Goal: Task Accomplishment & Management: Use online tool/utility

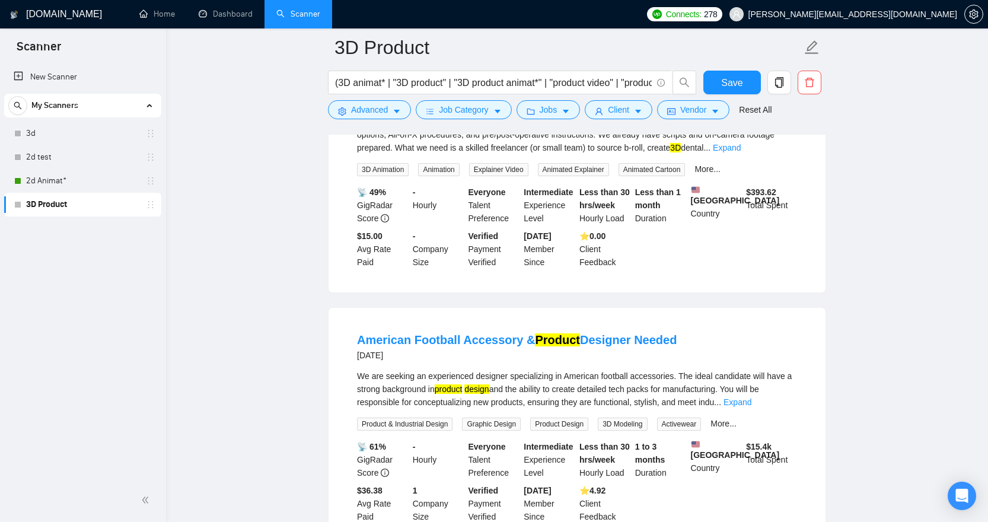
scroll to position [2402, 0]
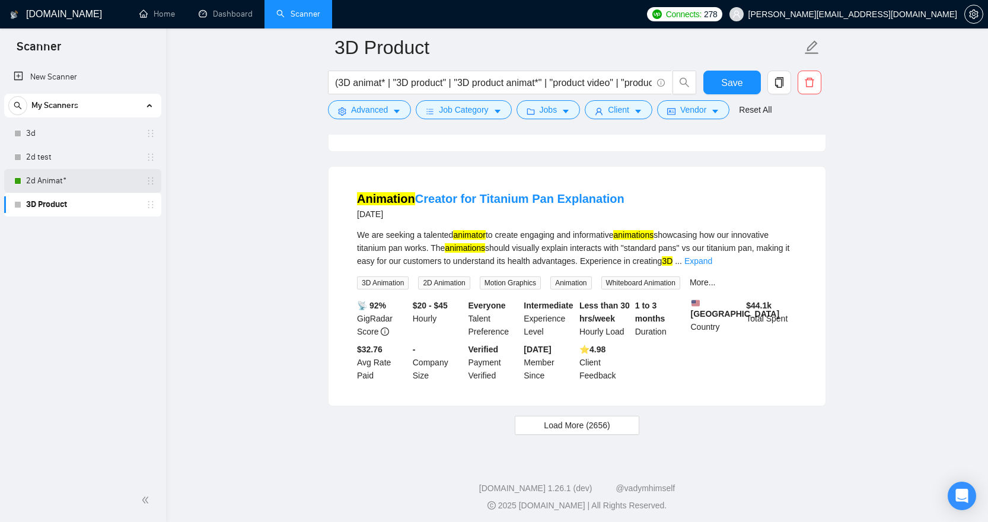
click at [88, 183] on link "2d Animat*" at bounding box center [82, 181] width 113 height 24
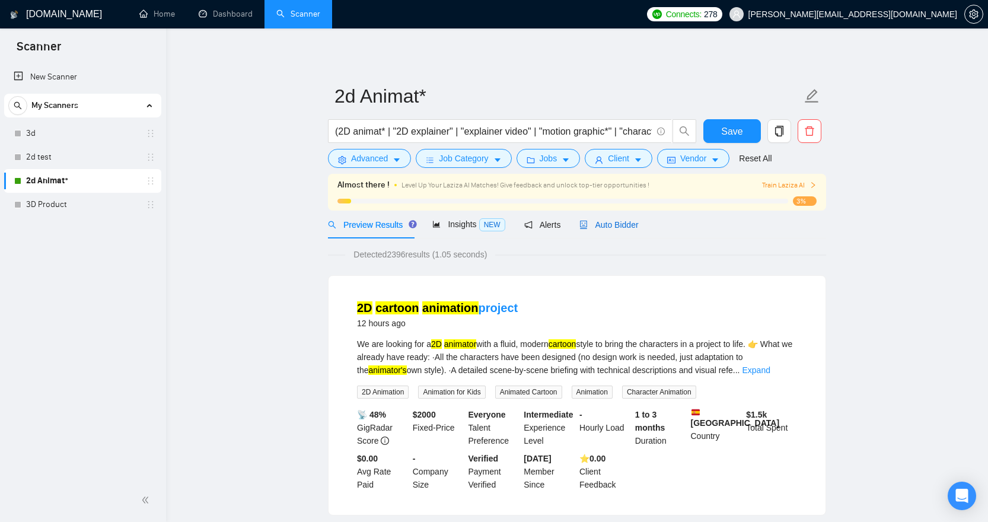
click at [613, 228] on span "Auto Bidder" at bounding box center [609, 224] width 59 height 9
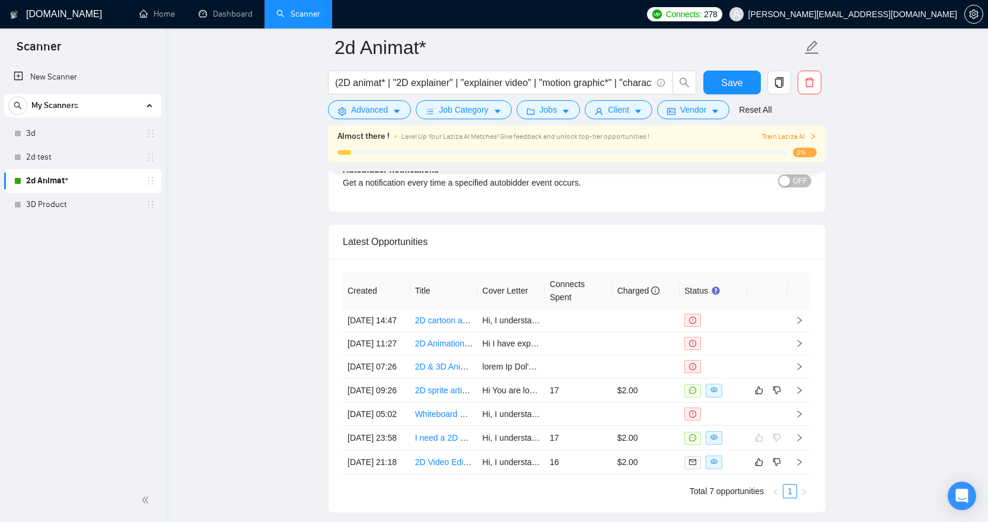
scroll to position [2893, 0]
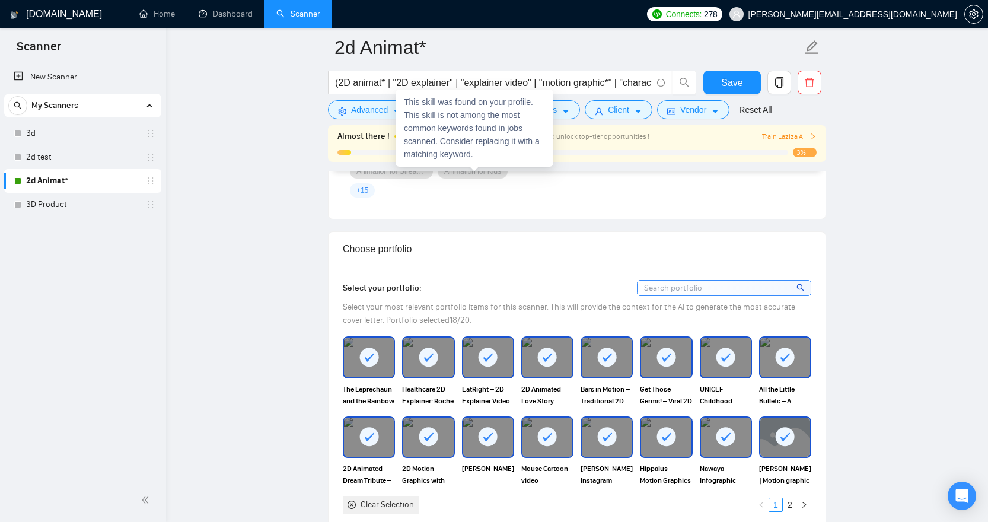
scroll to position [1084, 0]
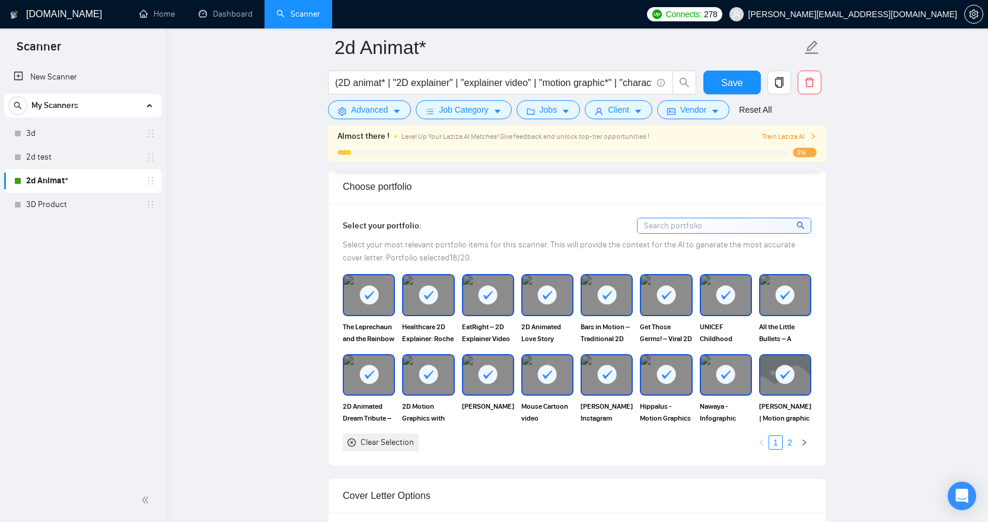
click at [790, 445] on link "2" at bounding box center [790, 442] width 13 height 13
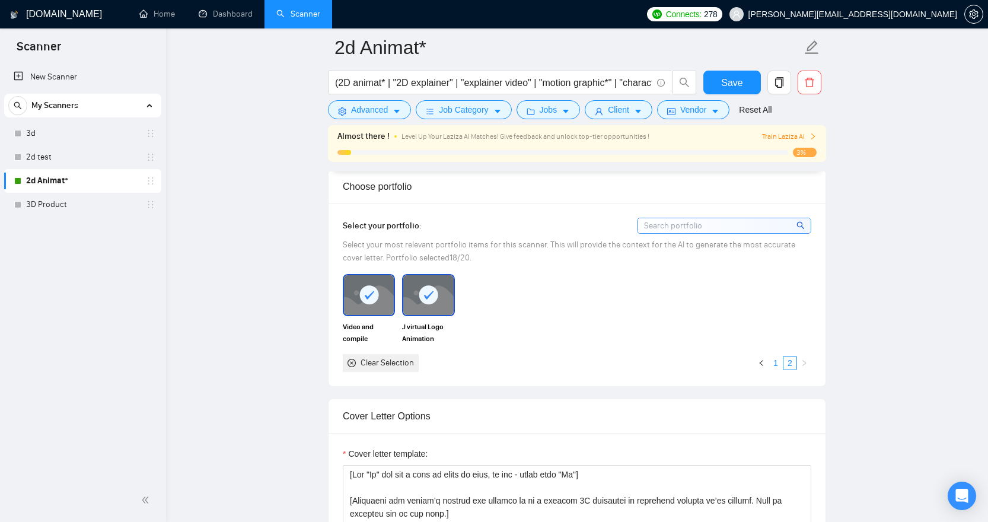
click at [778, 363] on link "1" at bounding box center [775, 363] width 13 height 13
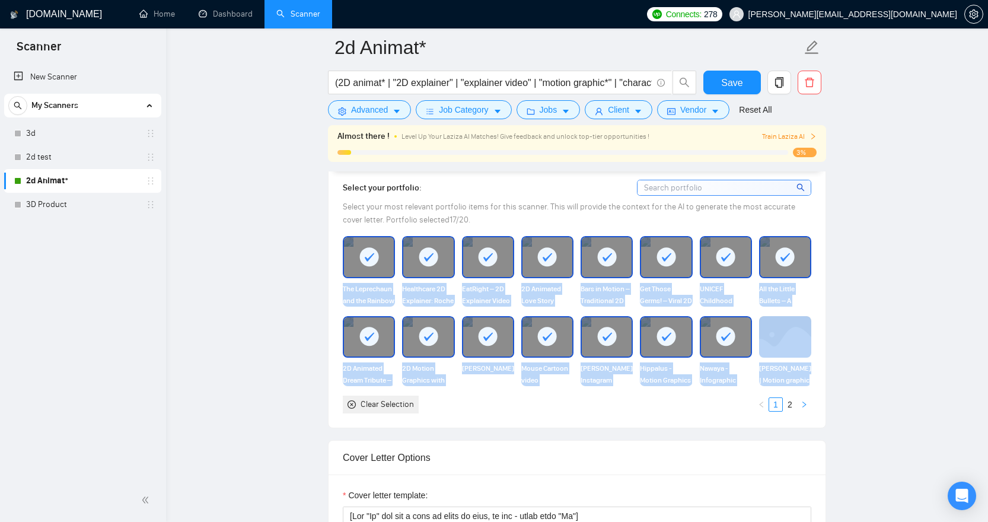
scroll to position [1124, 0]
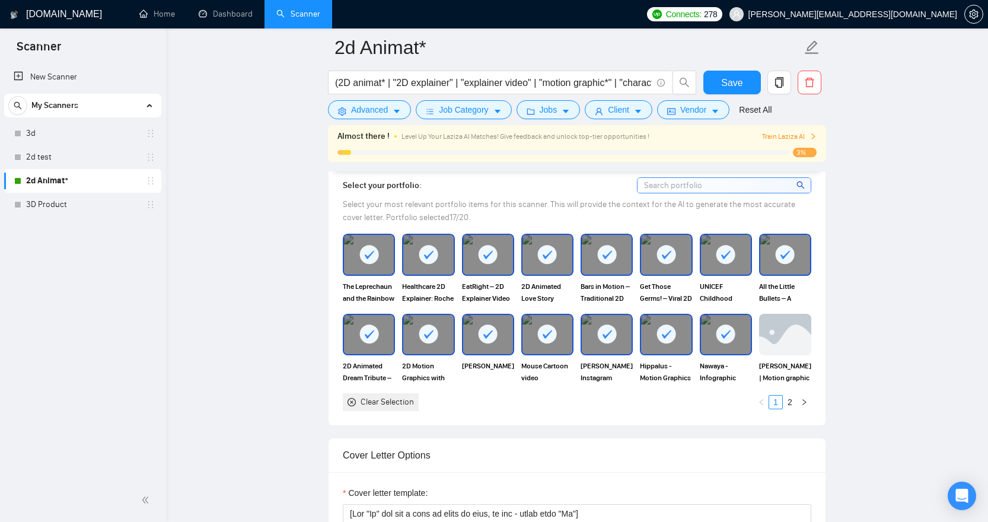
click at [708, 405] on div "Clear Selection 1 2" at bounding box center [577, 402] width 469 height 18
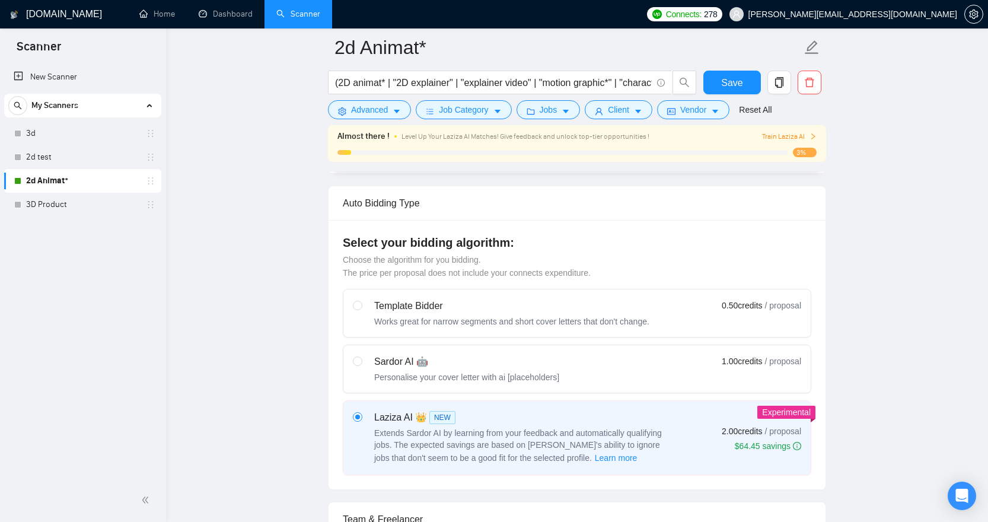
scroll to position [0, 0]
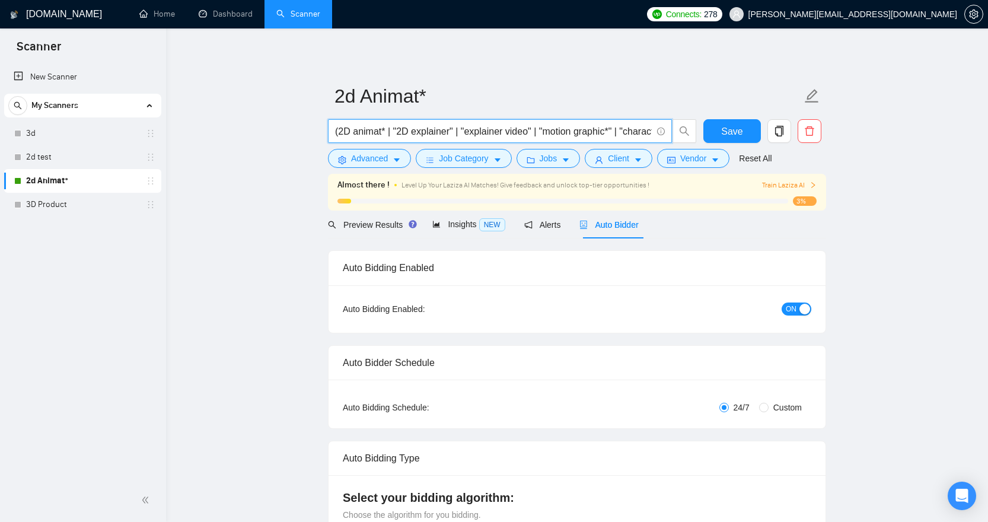
click at [494, 129] on input "(2D animat* | "2D explainer" | "explainer video" | "motion graphic*" | "charact…" at bounding box center [493, 131] width 317 height 15
click at [102, 102] on div "My Scanners" at bounding box center [82, 106] width 149 height 24
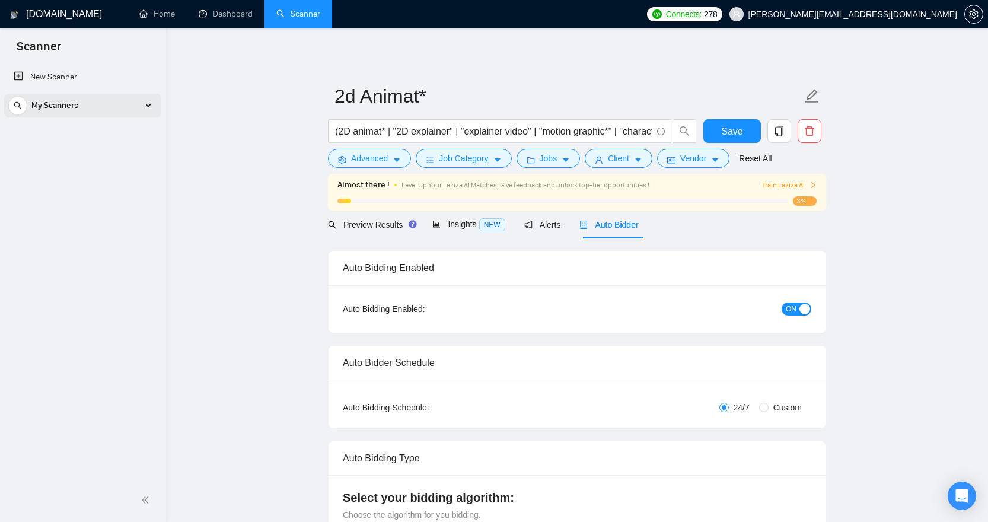
click at [103, 103] on div "My Scanners" at bounding box center [82, 106] width 149 height 24
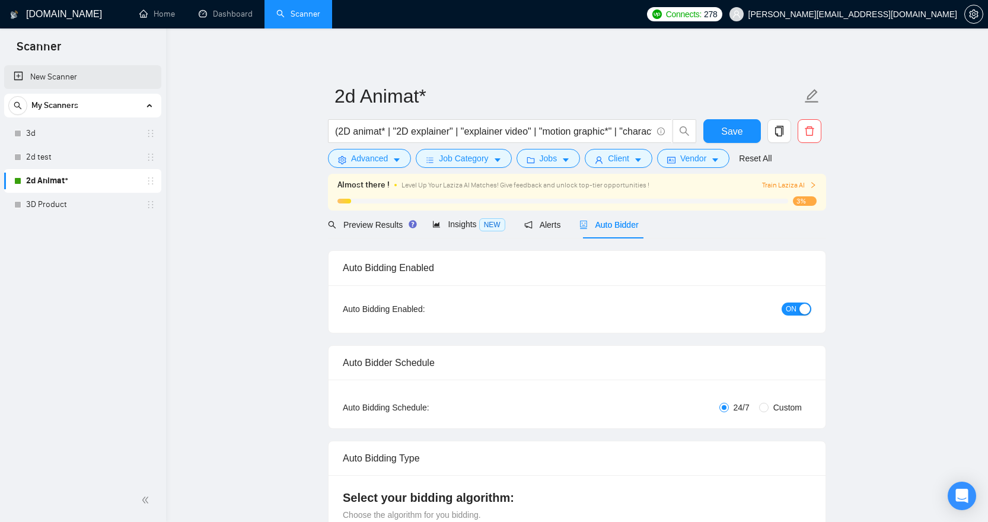
click at [65, 75] on link "New Scanner" at bounding box center [83, 77] width 138 height 24
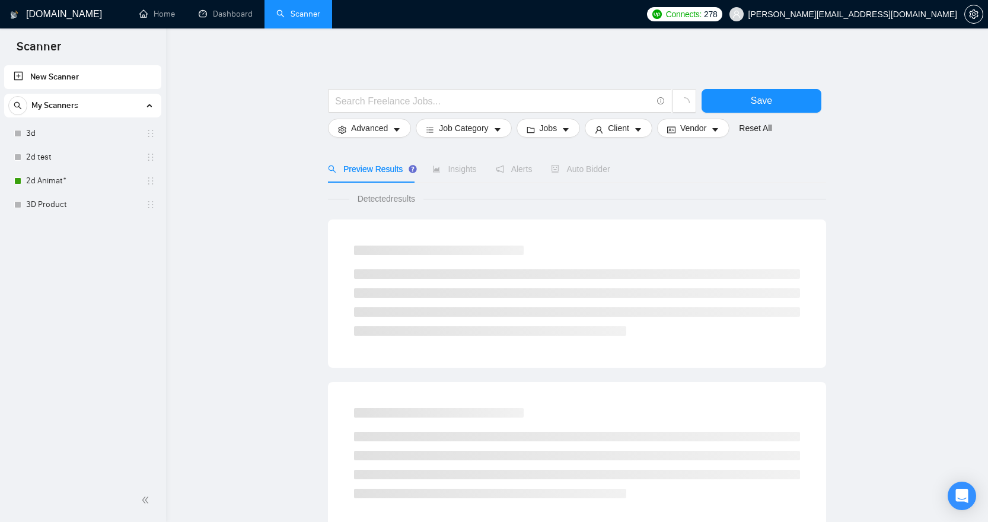
click at [72, 107] on span "My Scanners" at bounding box center [54, 106] width 47 height 24
click at [65, 183] on link "2d Animat*" at bounding box center [82, 181] width 113 height 24
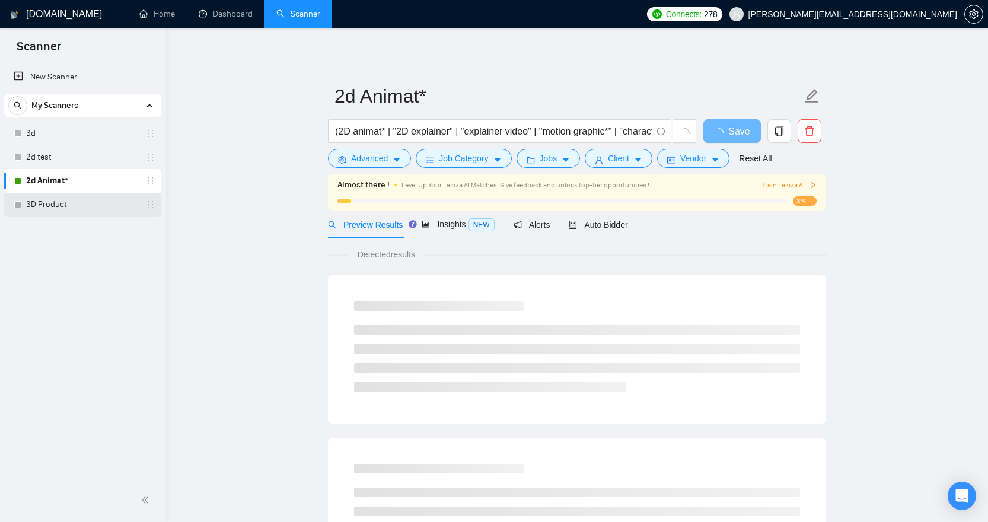
click at [109, 207] on link "3D Product" at bounding box center [82, 205] width 113 height 24
